Goal: Task Accomplishment & Management: Manage account settings

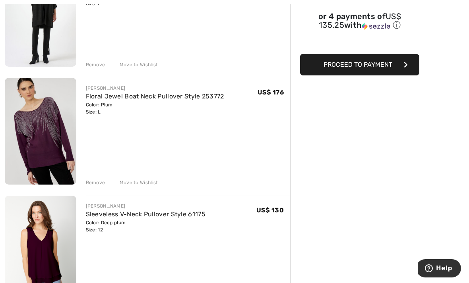
click at [140, 63] on div "Move to Wishlist" at bounding box center [135, 64] width 45 height 7
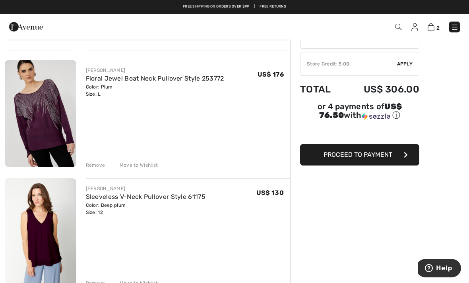
scroll to position [47, 0]
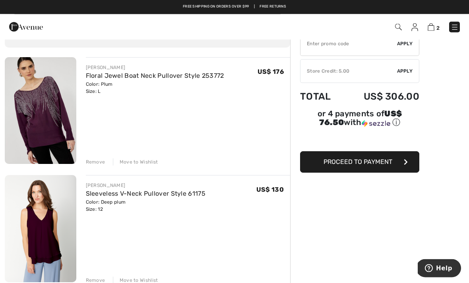
click at [149, 155] on div "FRANK LYMAN Floral Jewel Boat Neck Pullover Style 253772 Color: Plum Size: L Fi…" at bounding box center [188, 112] width 205 height 109
click at [151, 164] on div "Move to Wishlist" at bounding box center [135, 162] width 45 height 7
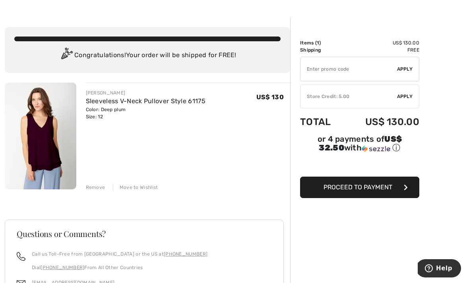
scroll to position [25, 0]
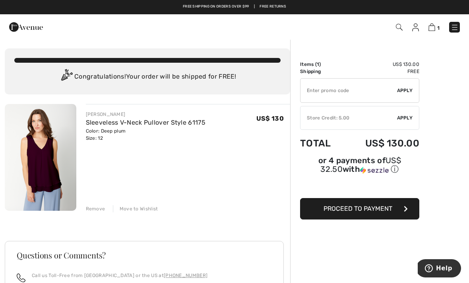
click at [455, 23] on img at bounding box center [455, 27] width 8 height 8
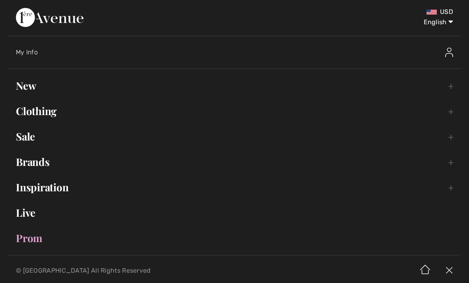
click at [450, 48] on img at bounding box center [449, 53] width 8 height 10
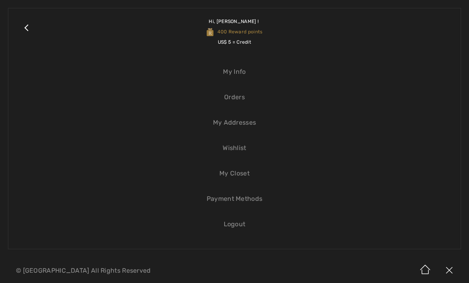
click at [235, 156] on link "Wishlist" at bounding box center [234, 148] width 437 height 17
click at [236, 154] on link "Wishlist" at bounding box center [234, 148] width 437 height 17
click at [229, 146] on link "Wishlist" at bounding box center [234, 148] width 437 height 17
click at [232, 149] on link "Wishlist" at bounding box center [234, 148] width 437 height 17
click at [237, 145] on link "Wishlist" at bounding box center [234, 148] width 437 height 17
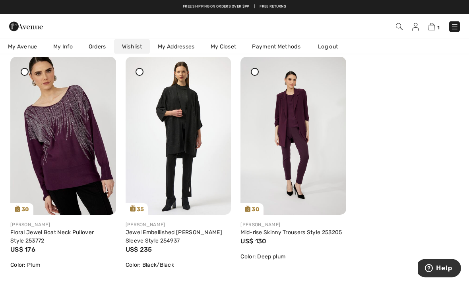
scroll to position [100, 0]
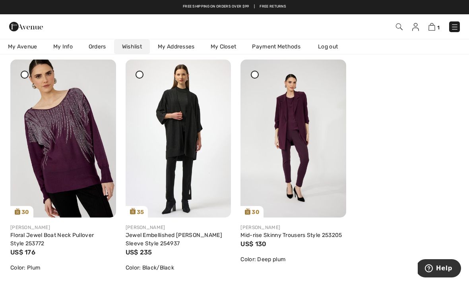
click at [68, 150] on img at bounding box center [63, 139] width 106 height 158
click at [45, 134] on img at bounding box center [63, 139] width 106 height 158
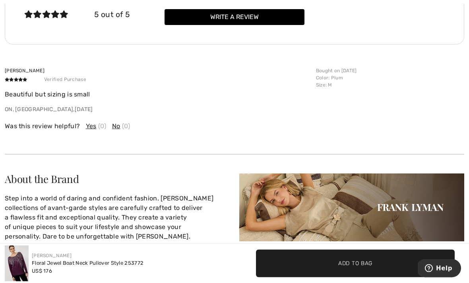
scroll to position [992, 0]
